Goal: Information Seeking & Learning: Learn about a topic

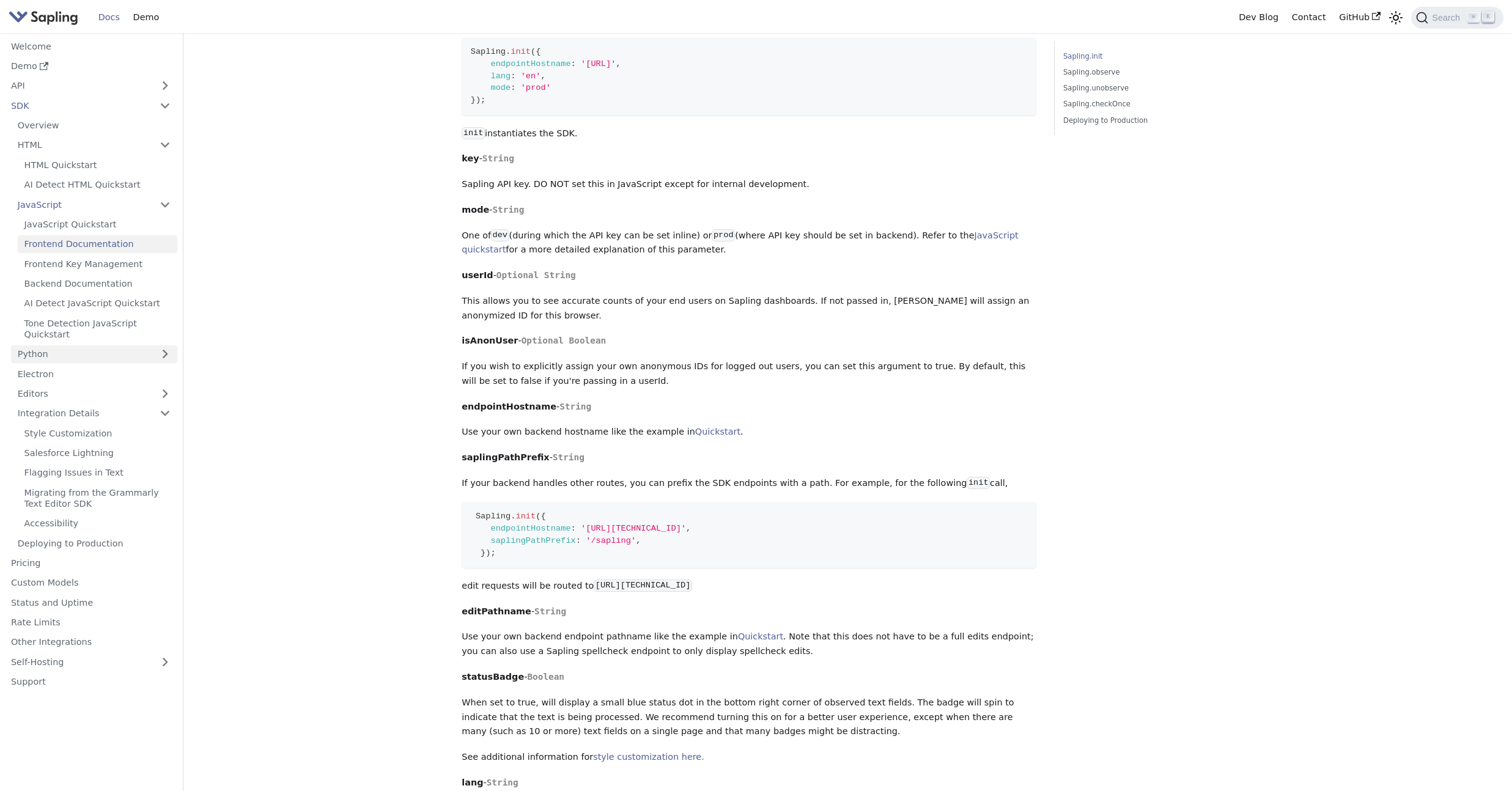
click at [107, 352] on link "Python" at bounding box center [94, 354] width 166 height 18
click at [106, 372] on link "Python Quickstart" at bounding box center [97, 374] width 159 height 18
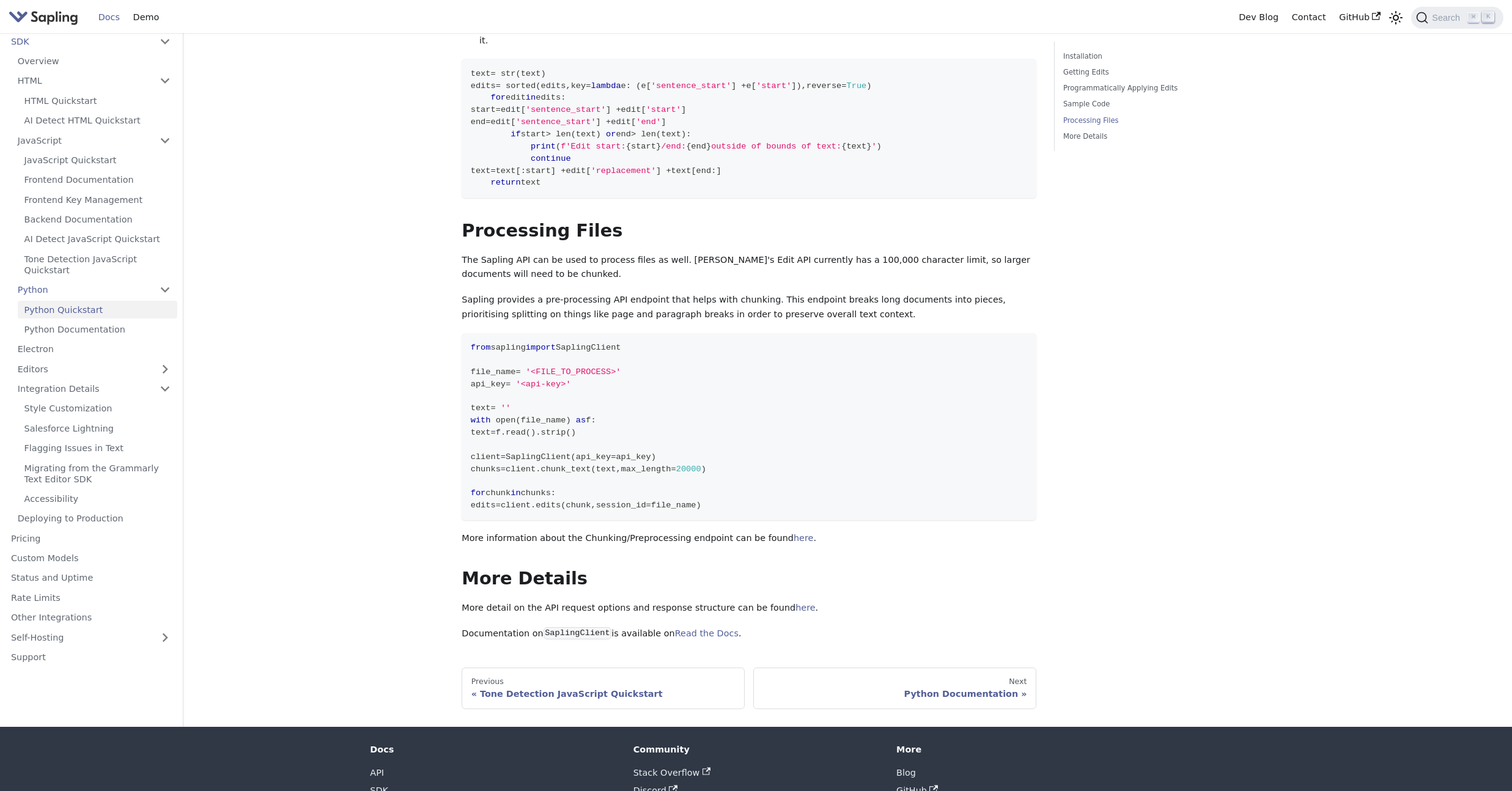
scroll to position [1468, 0]
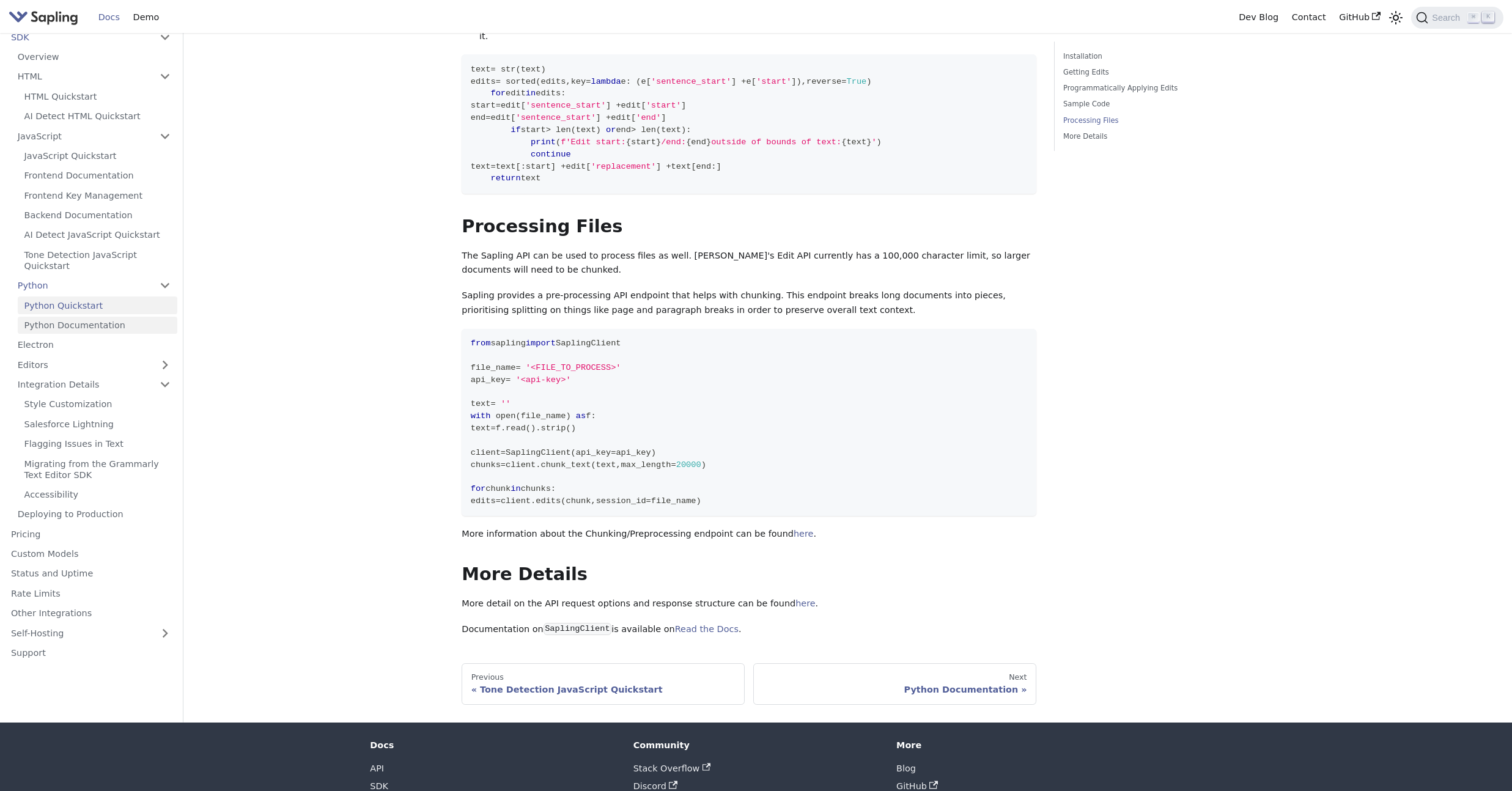
click at [86, 316] on link "Python Documentation" at bounding box center [97, 325] width 159 height 18
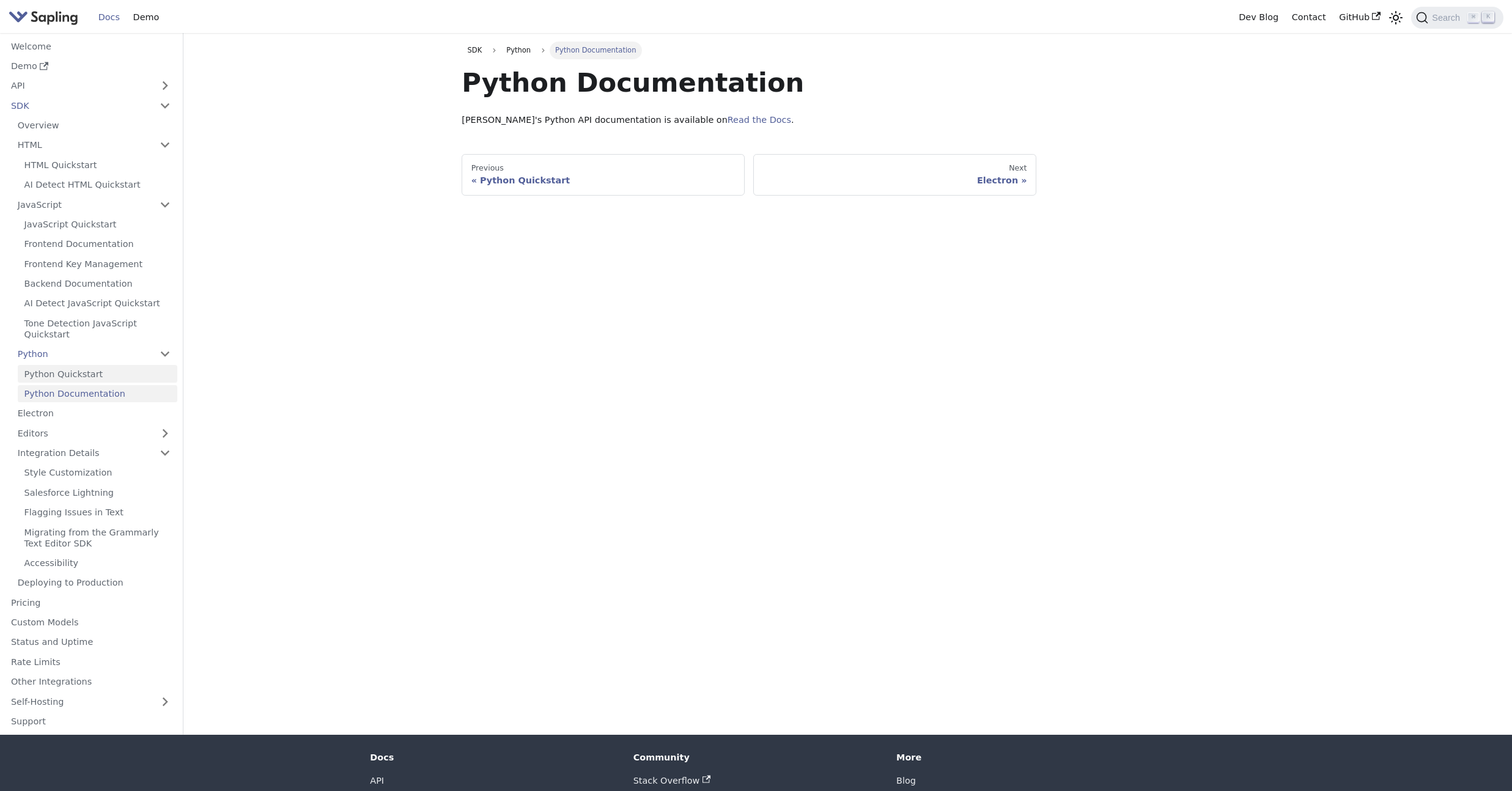
click at [80, 373] on link "Python Quickstart" at bounding box center [97, 374] width 159 height 18
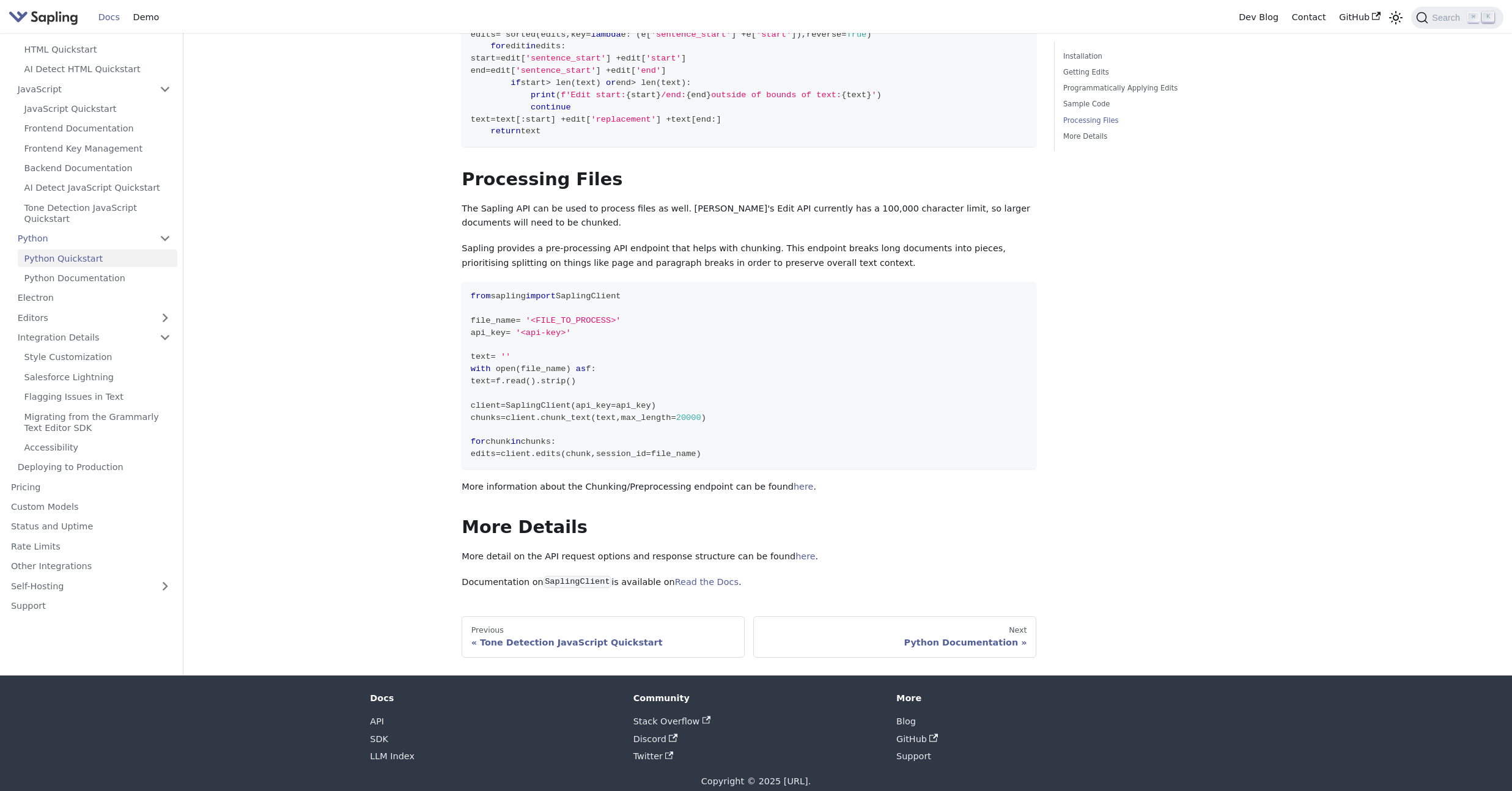
scroll to position [1518, 0]
